Goal: Book appointment/travel/reservation

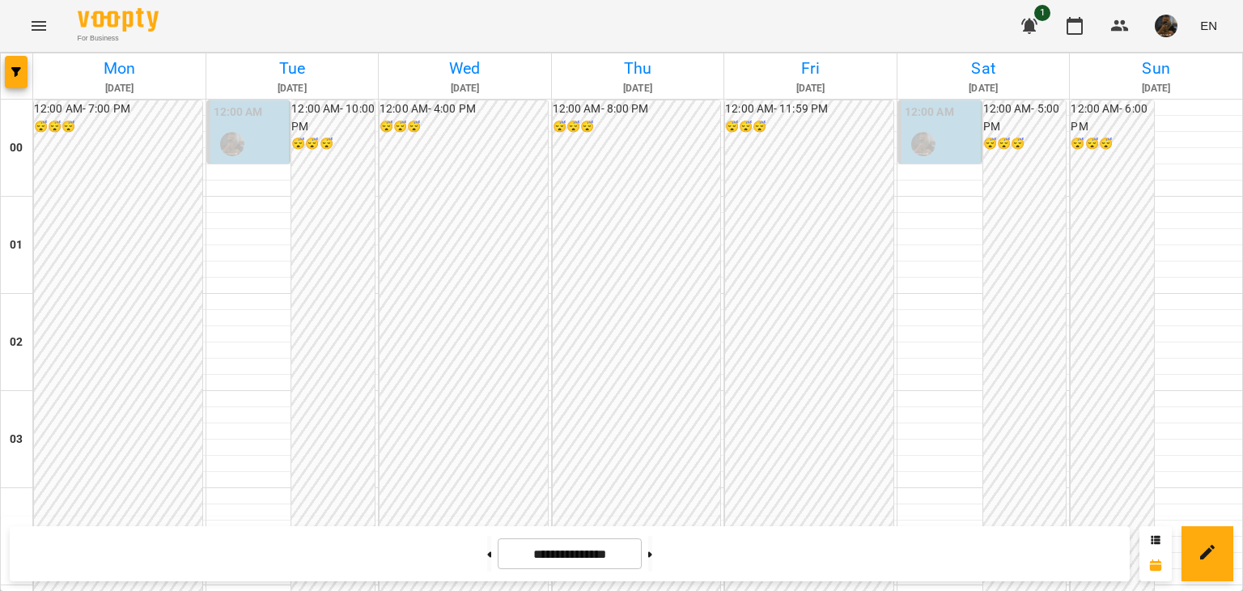
scroll to position [1861, 0]
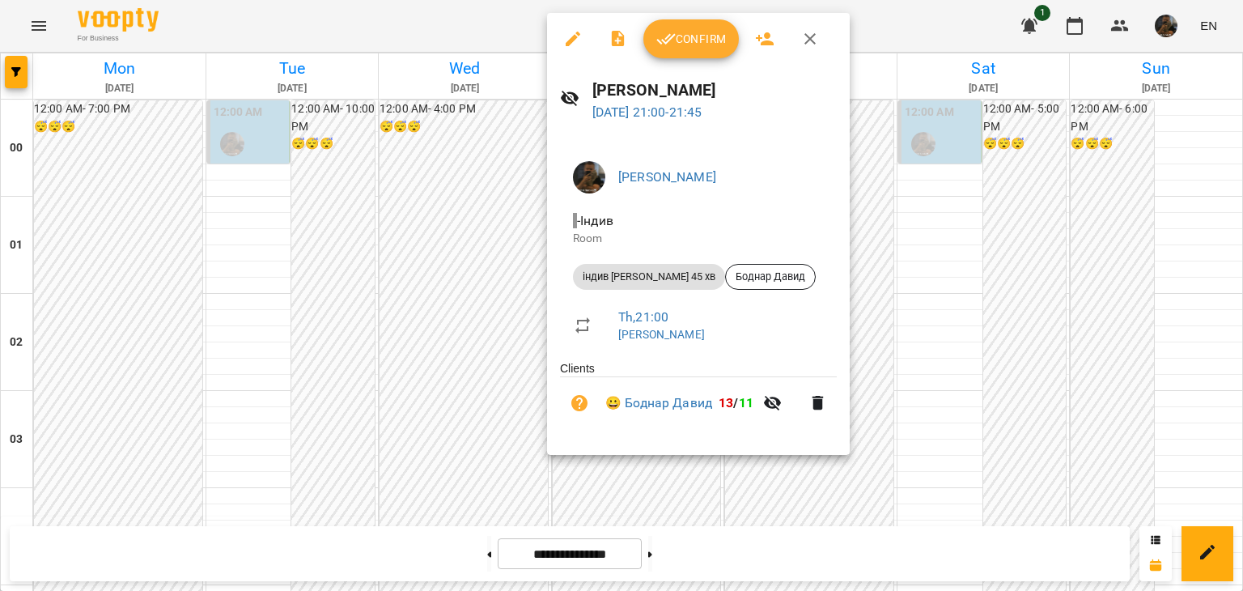
click at [654, 37] on button "Confirm" at bounding box center [690, 38] width 95 height 39
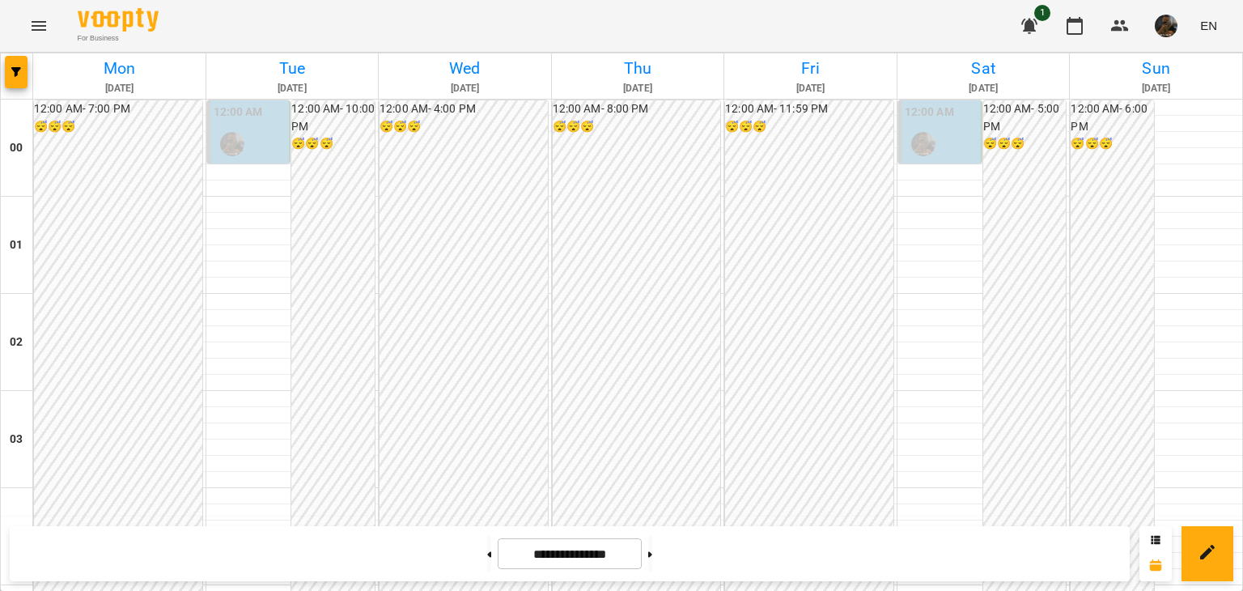
scroll to position [1912, 0]
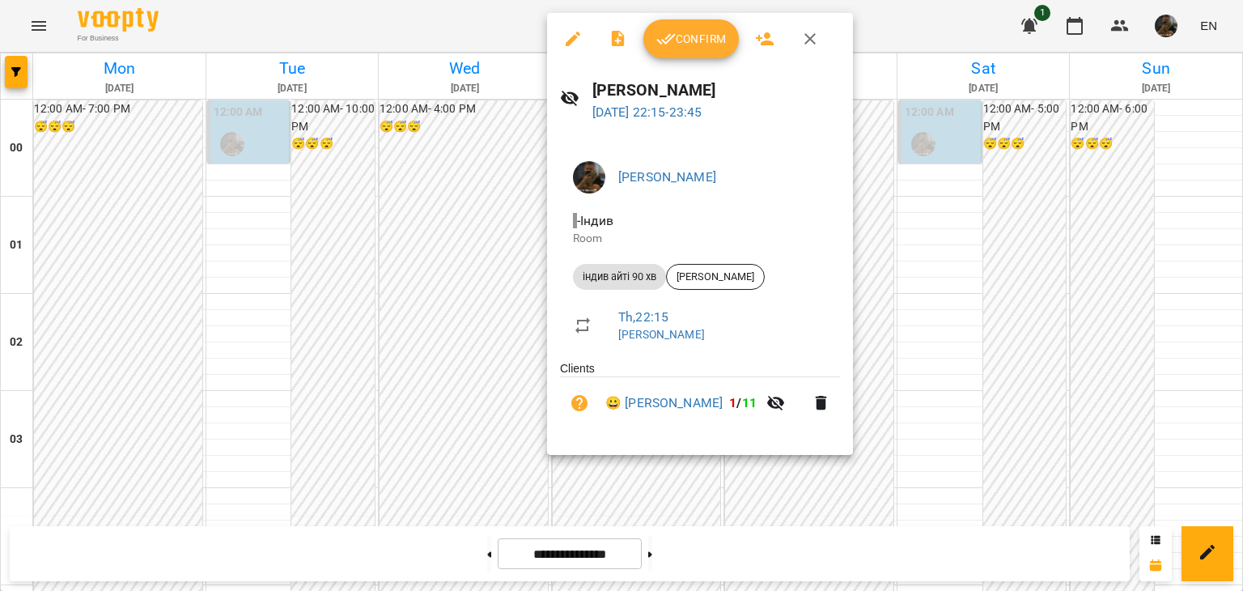
click at [408, 324] on div at bounding box center [621, 295] width 1243 height 591
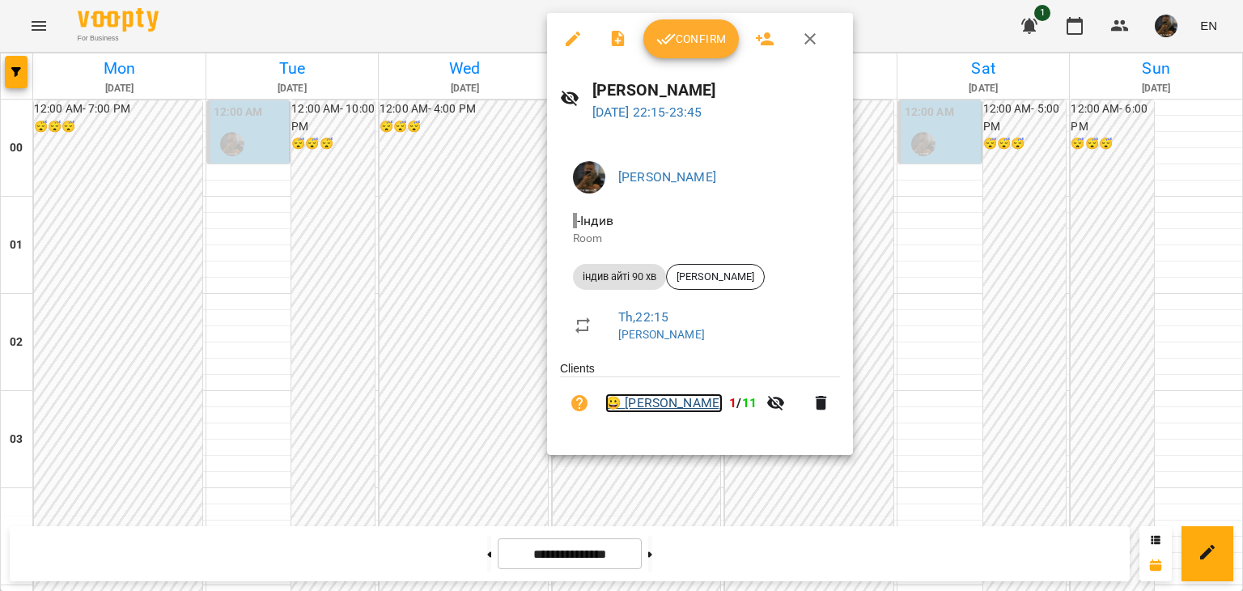
click at [680, 403] on link "😀 [PERSON_NAME]" at bounding box center [663, 402] width 117 height 19
